Goal: Find specific page/section: Find specific page/section

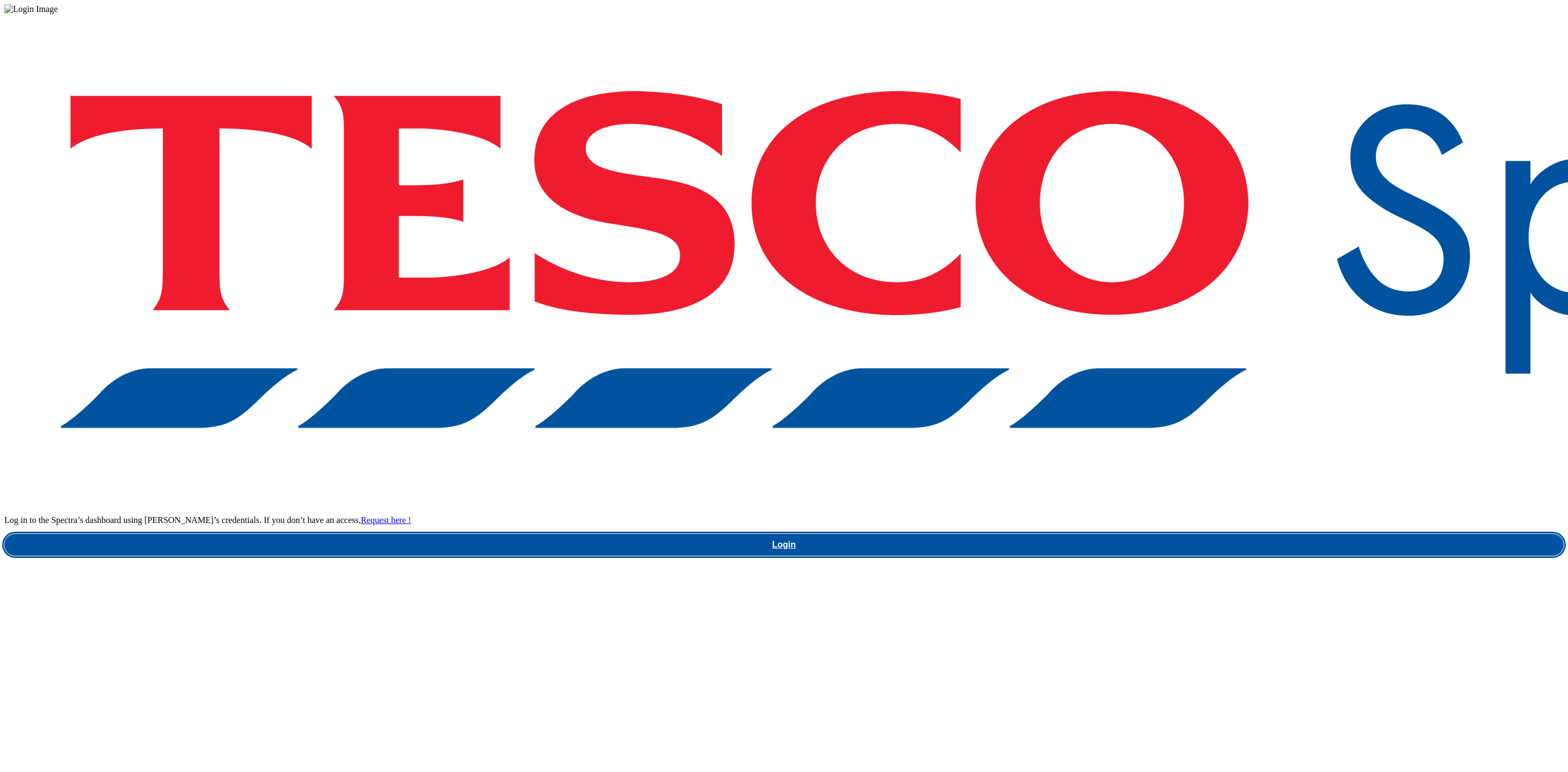
click at [1169, 534] on link "Login" at bounding box center [784, 544] width 1560 height 22
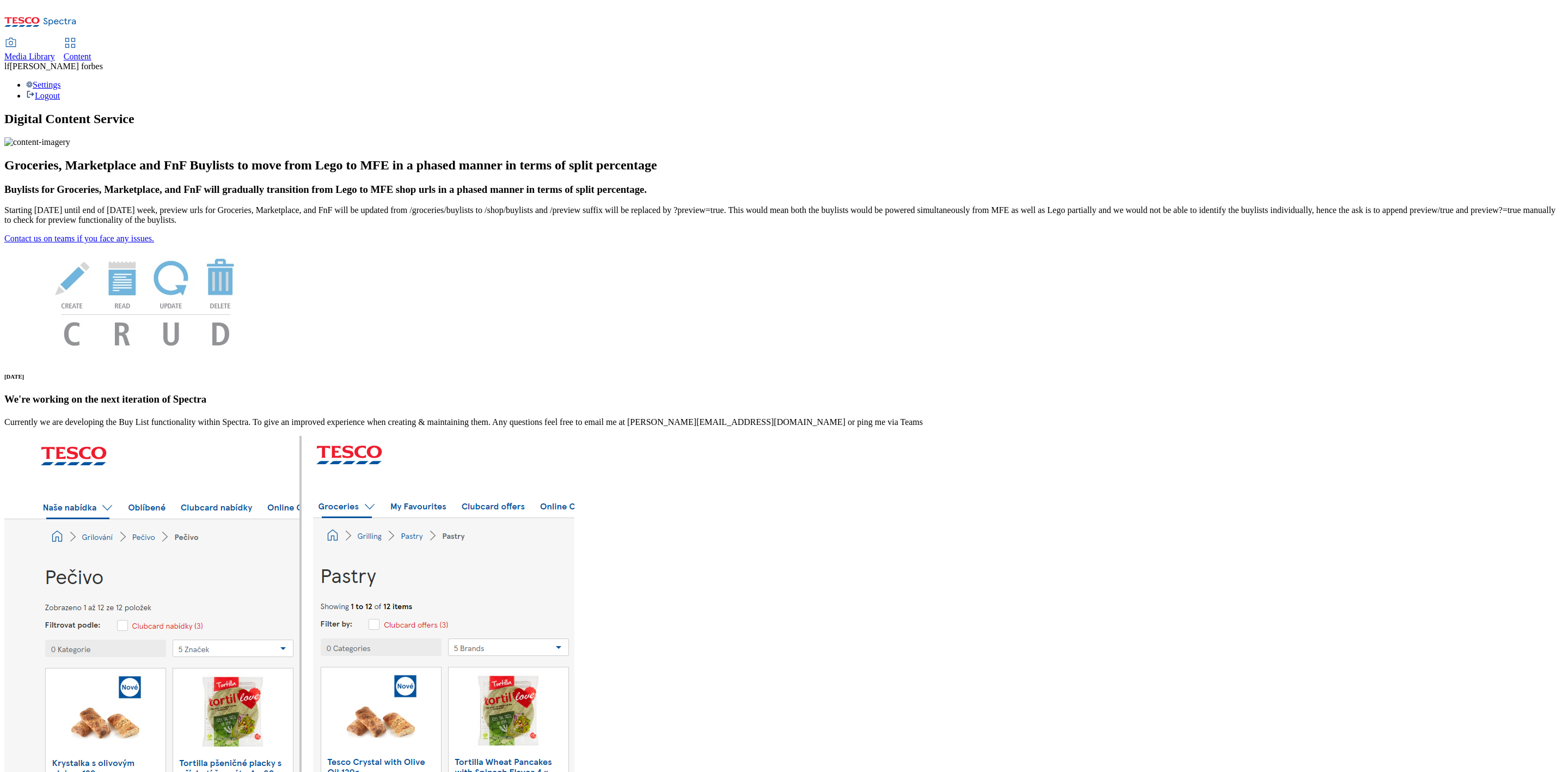
click at [55, 52] on span "Media Library" at bounding box center [30, 56] width 51 height 9
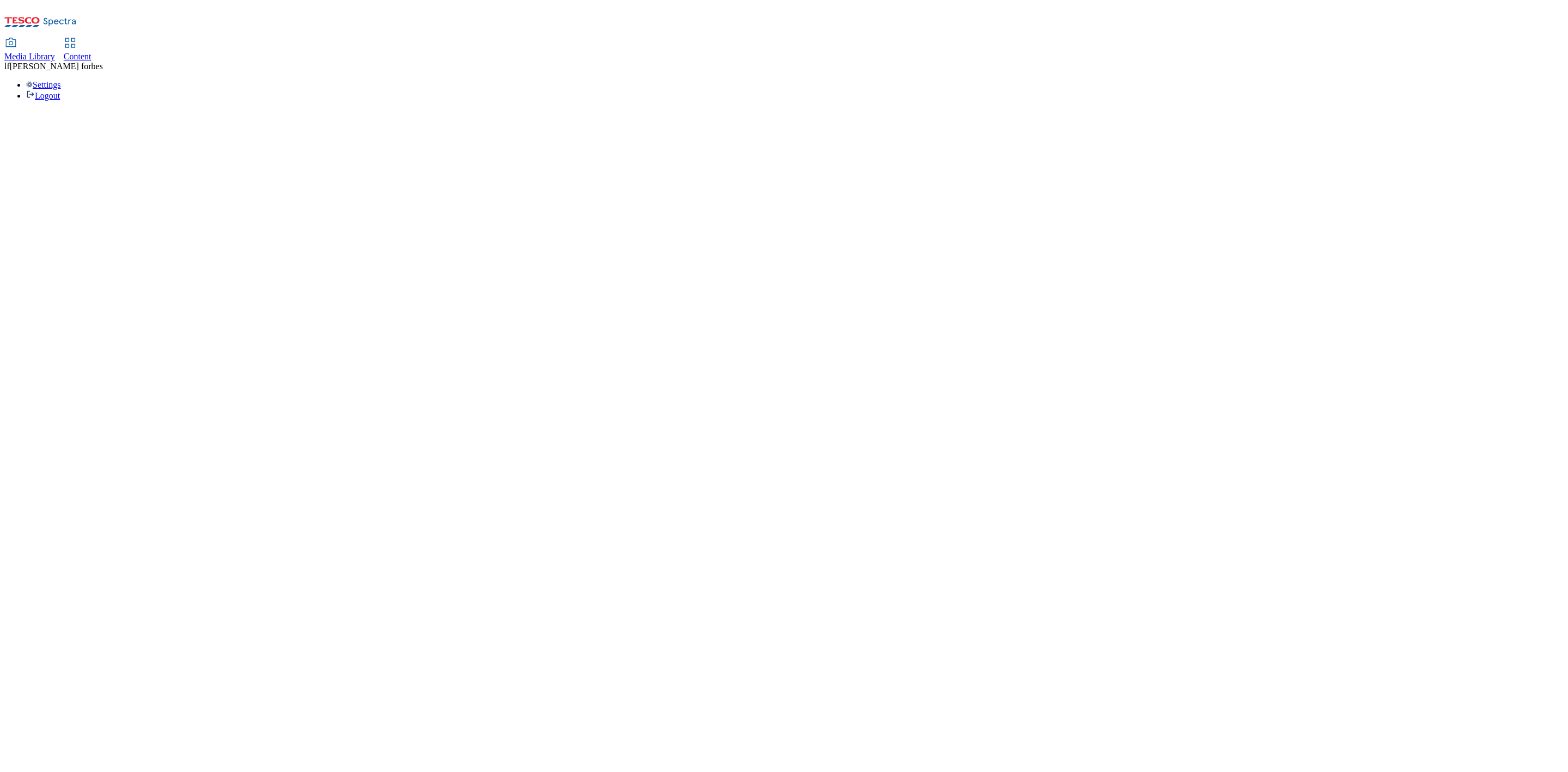
select select "flare-ghs-mktg"
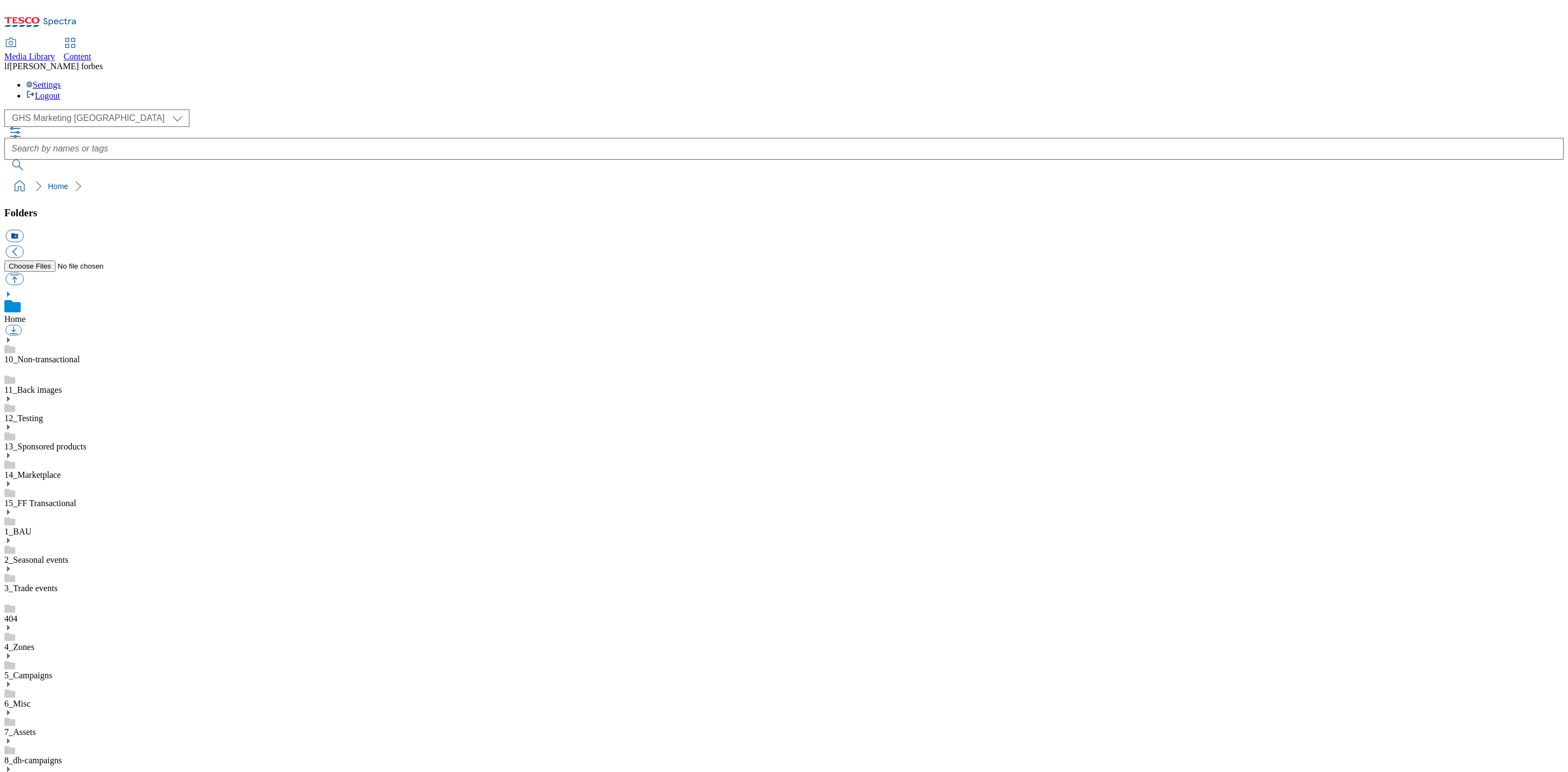
scroll to position [1, 0]
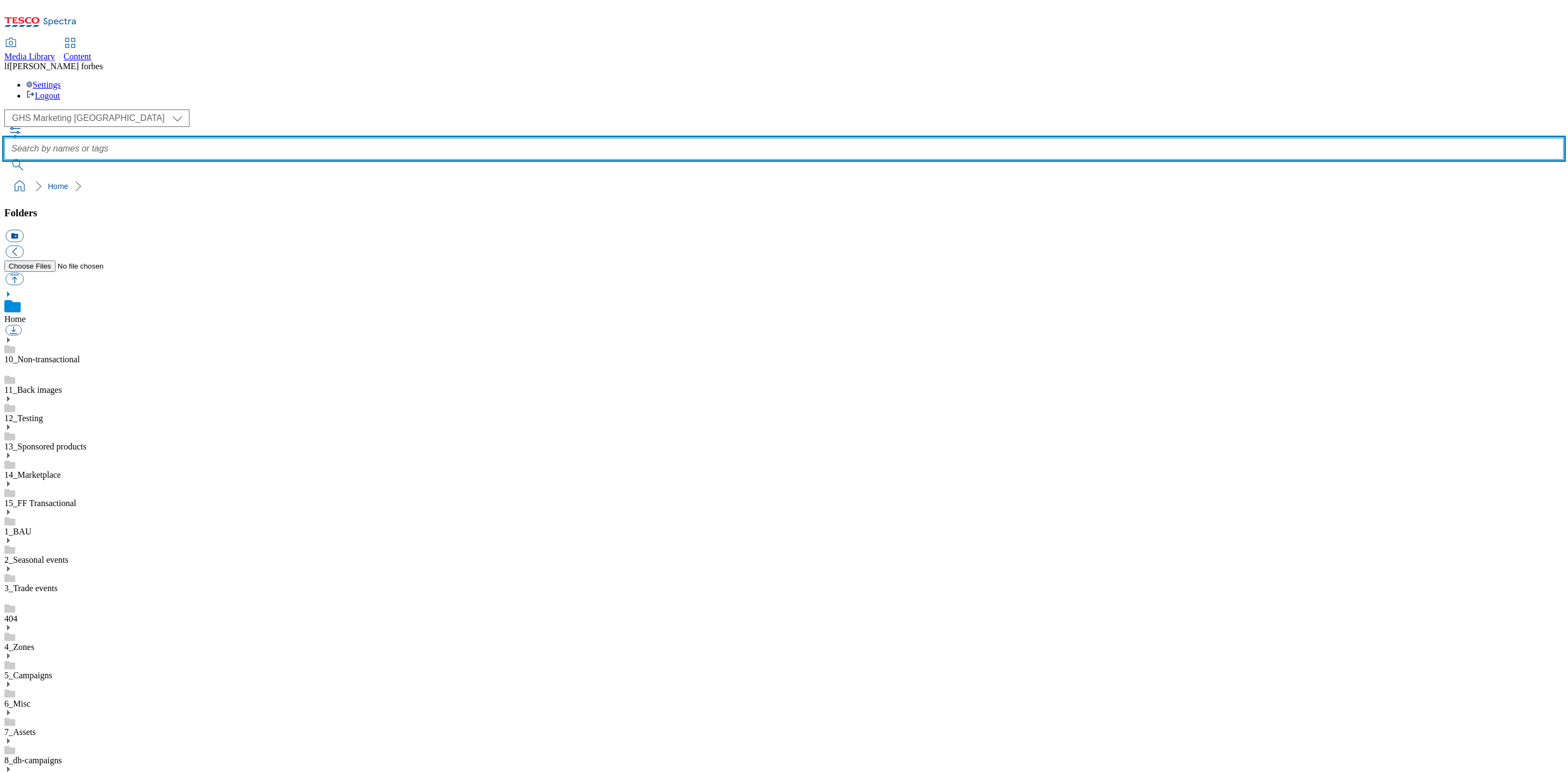
click at [592, 138] on input "text" at bounding box center [784, 148] width 1560 height 22
type input "Pricecuts"
click at [4, 159] on button "submit" at bounding box center [19, 165] width 28 height 11
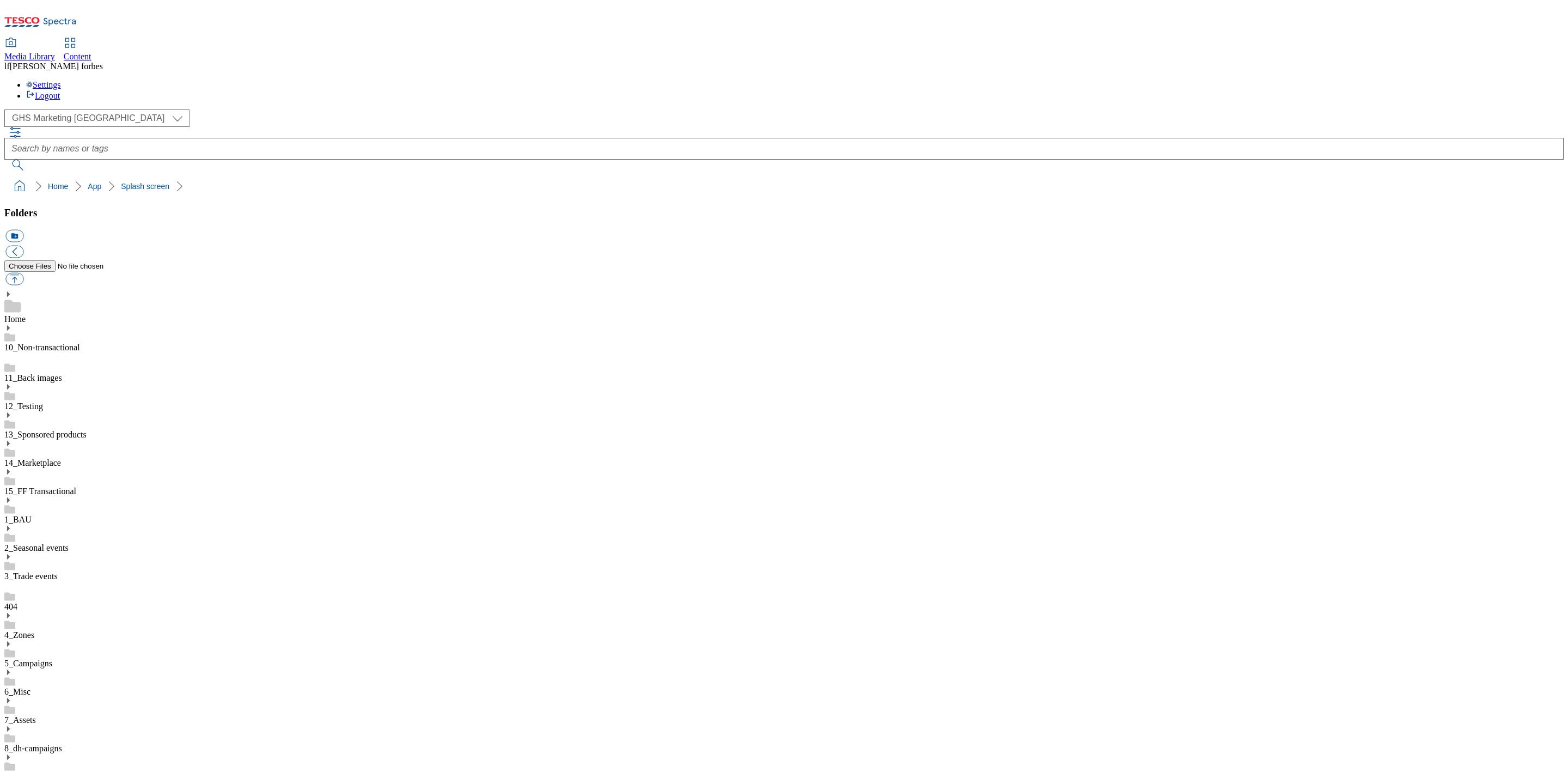
scroll to position [544, 0]
